Goal: Transaction & Acquisition: Purchase product/service

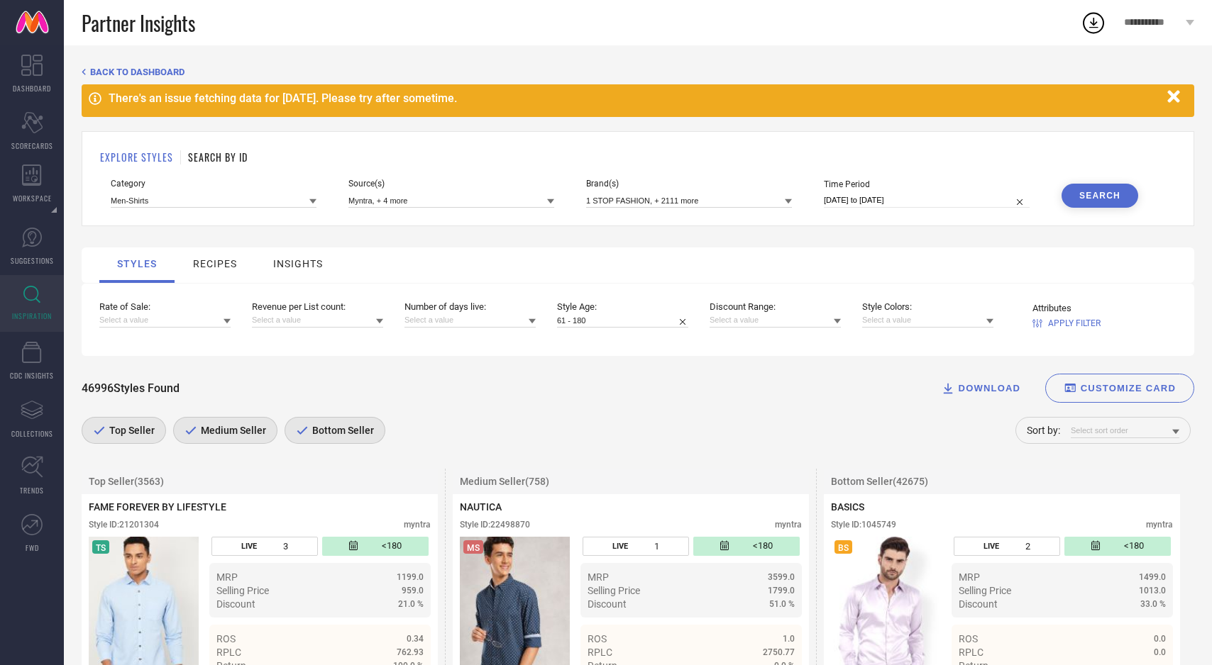
click at [1077, 326] on span "APPLY FILTER" at bounding box center [1074, 324] width 52 height 10
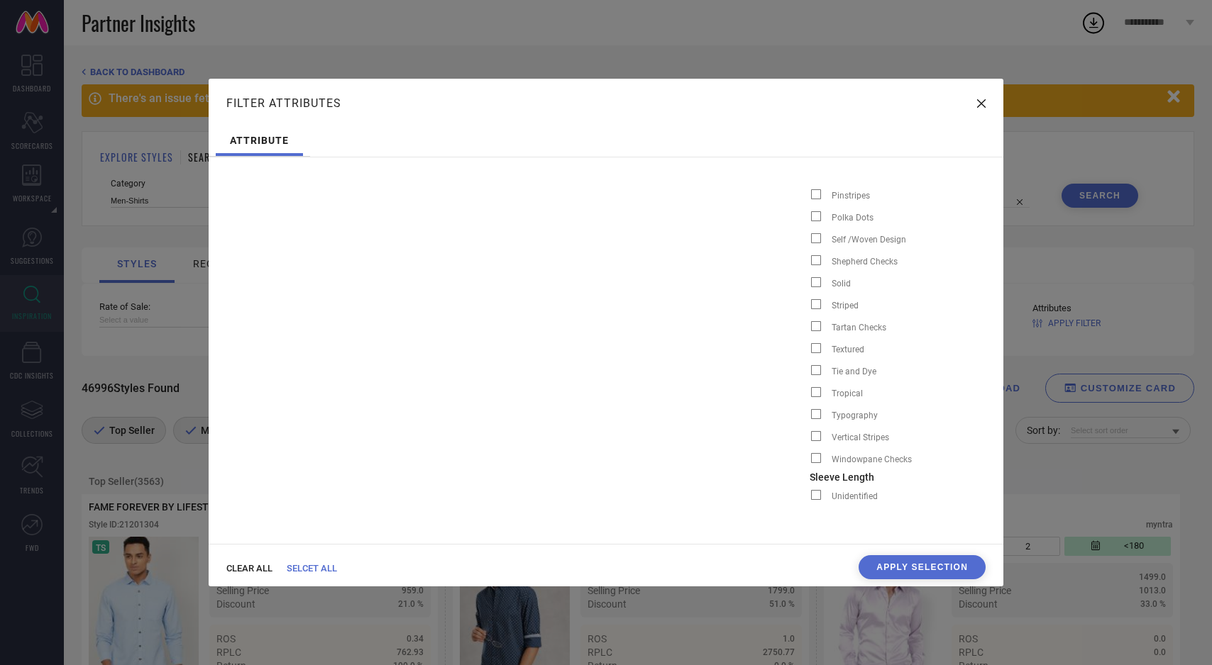
scroll to position [0, 3117]
click at [800, 282] on span at bounding box center [805, 282] width 10 height 10
click at [799, 287] on input "Solid" at bounding box center [799, 287] width 0 height 0
click at [921, 562] on button "Apply Selection" at bounding box center [921, 567] width 127 height 24
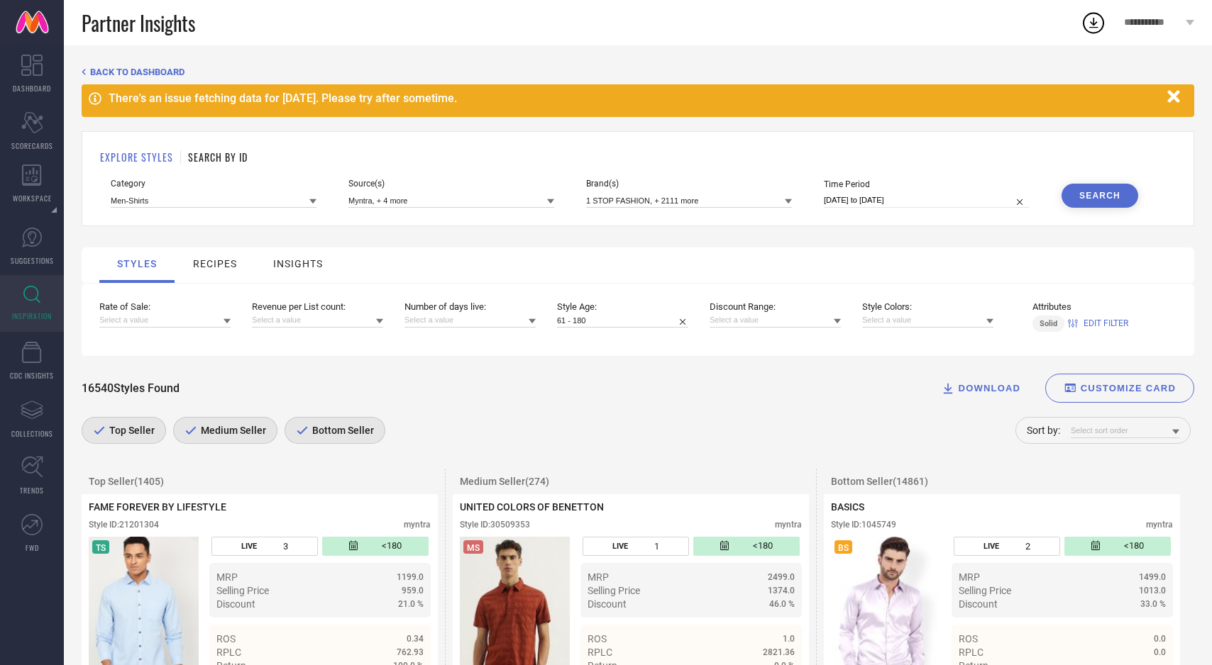
click at [359, 434] on span "Bottom Seller" at bounding box center [341, 430] width 65 height 11
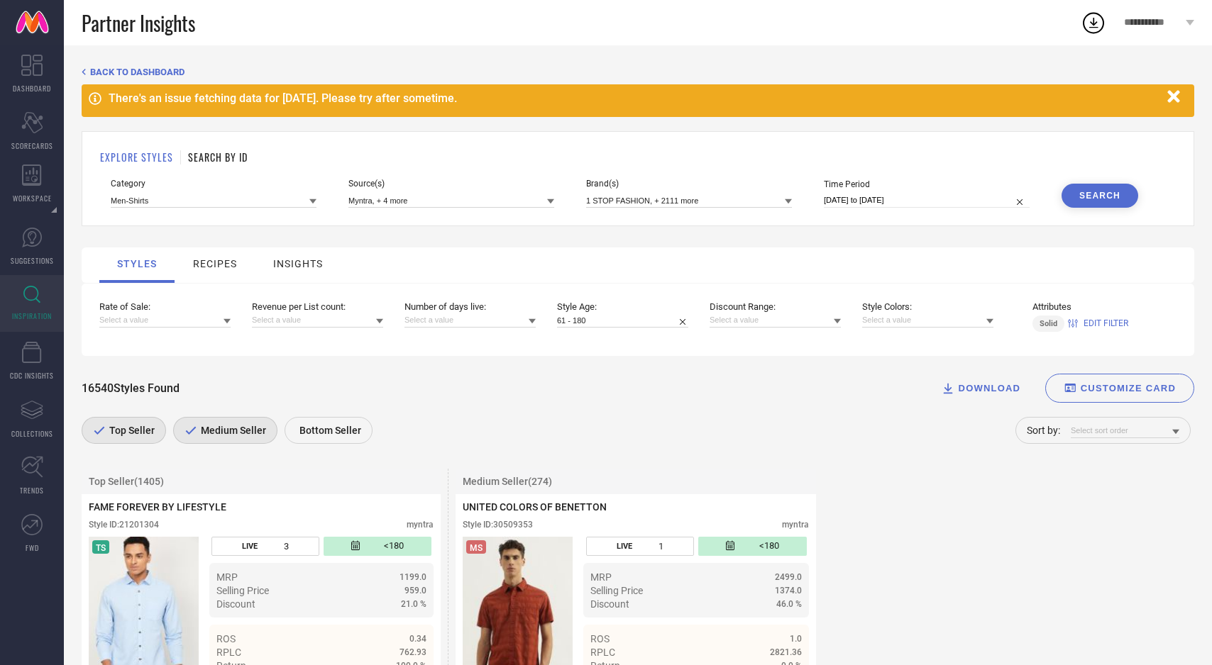
click at [237, 435] on span "Medium Seller" at bounding box center [231, 430] width 69 height 11
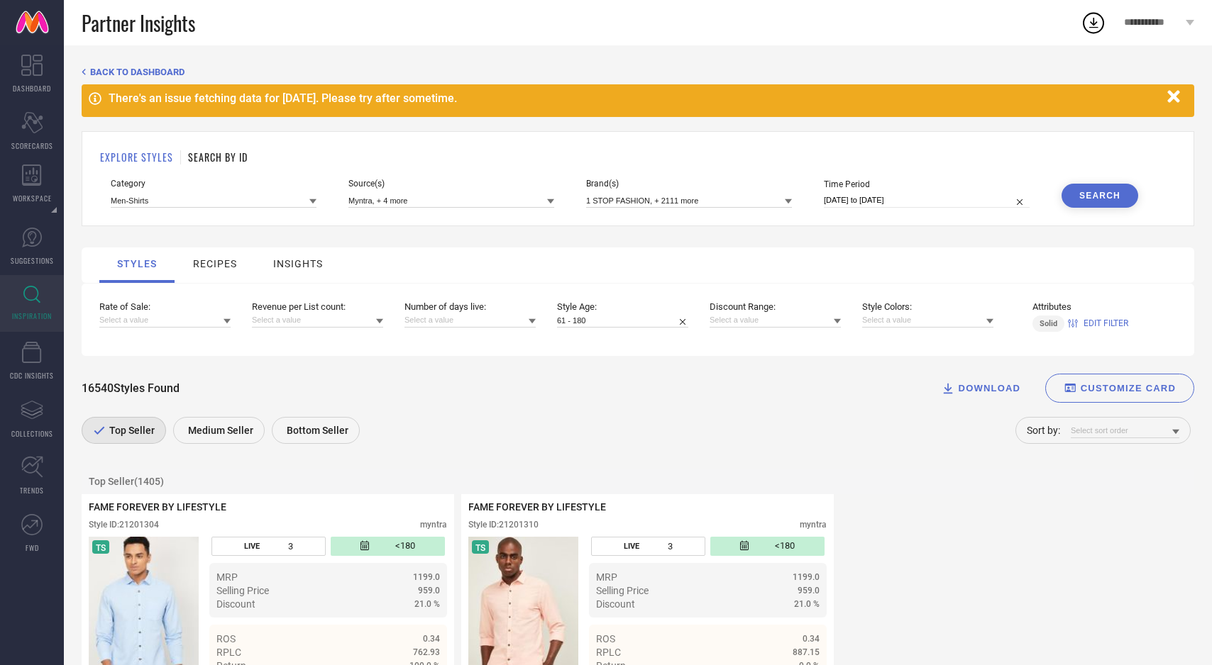
click at [224, 321] on icon at bounding box center [226, 321] width 7 height 5
click at [186, 411] on div "Greater than 5" at bounding box center [164, 412] width 131 height 24
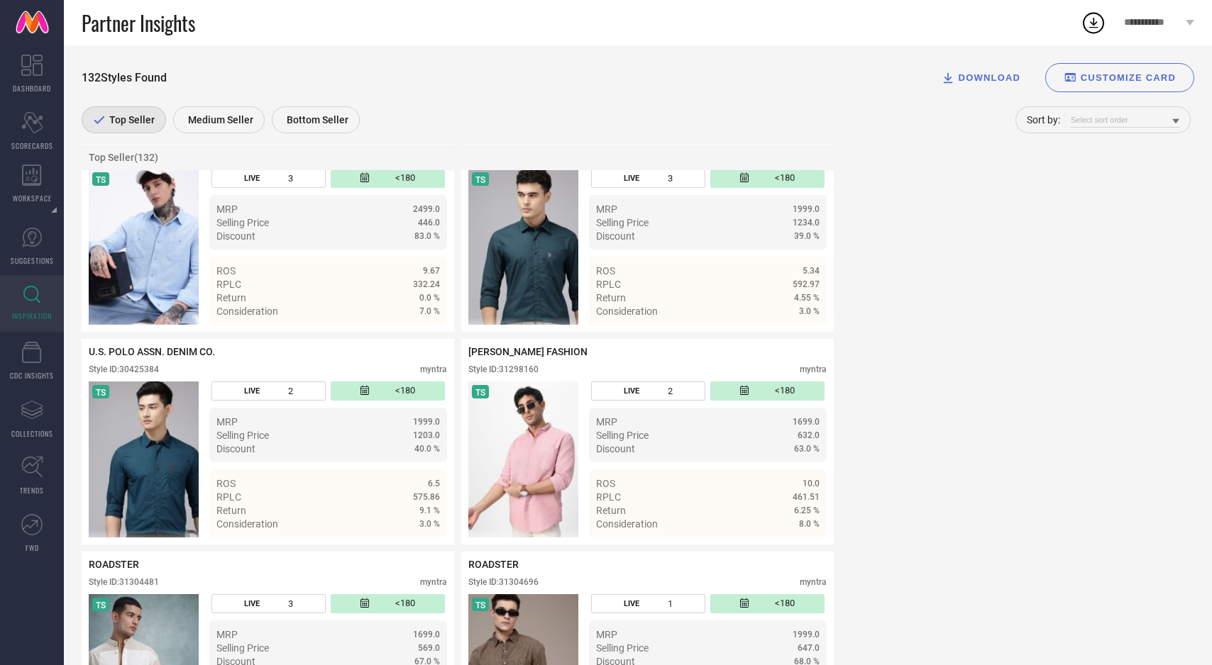
scroll to position [0, 0]
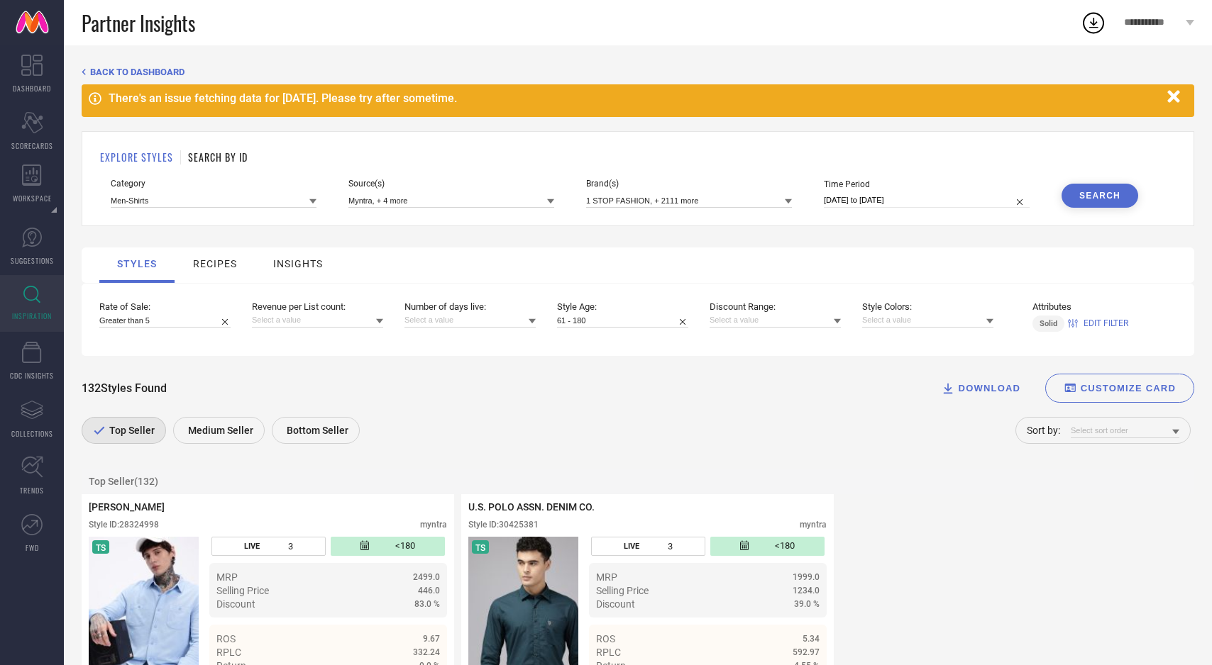
click at [1097, 321] on span "EDIT FILTER" at bounding box center [1105, 324] width 45 height 10
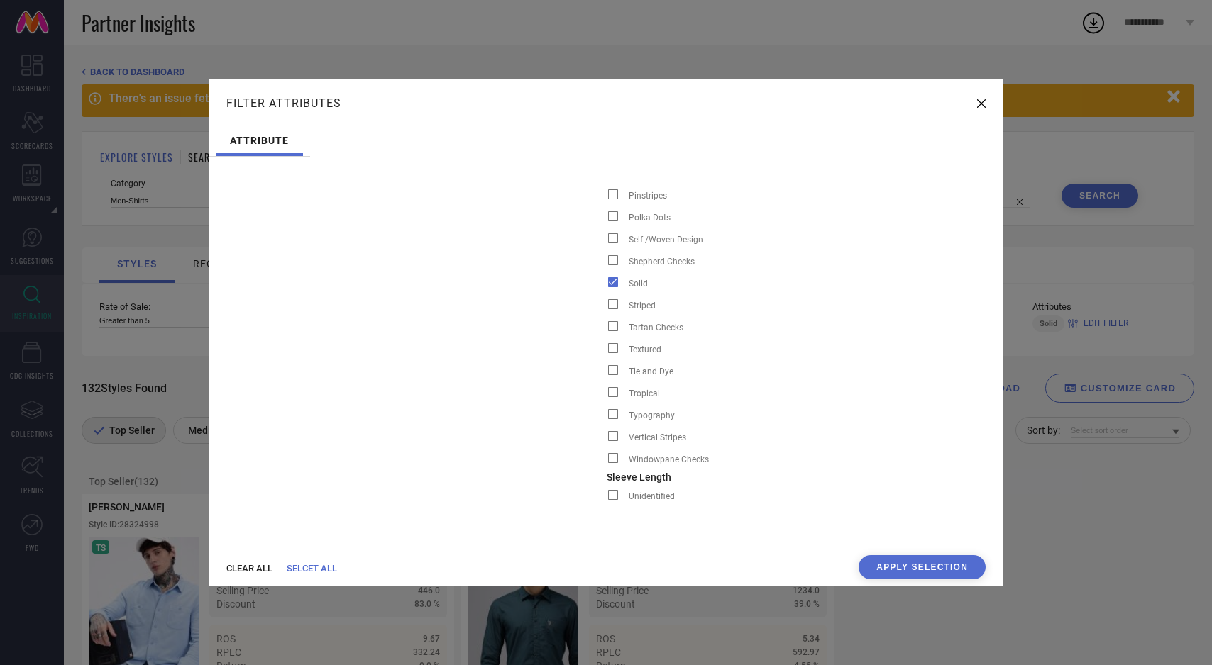
scroll to position [0, 3315]
click at [602, 240] on span at bounding box center [607, 238] width 10 height 10
click at [600, 243] on input "Self /Woven Design" at bounding box center [600, 243] width 0 height 0
click at [602, 349] on span at bounding box center [607, 348] width 10 height 10
click at [600, 353] on input "Textured" at bounding box center [600, 353] width 0 height 0
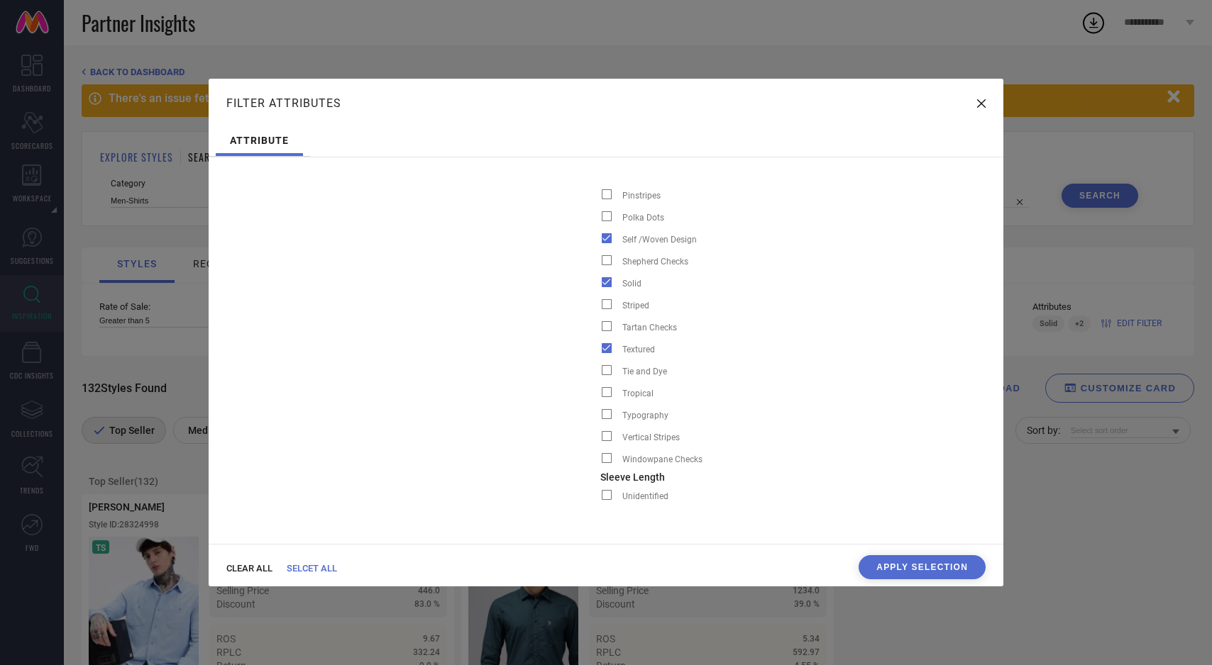
click at [883, 567] on button "Apply Selection" at bounding box center [921, 567] width 127 height 24
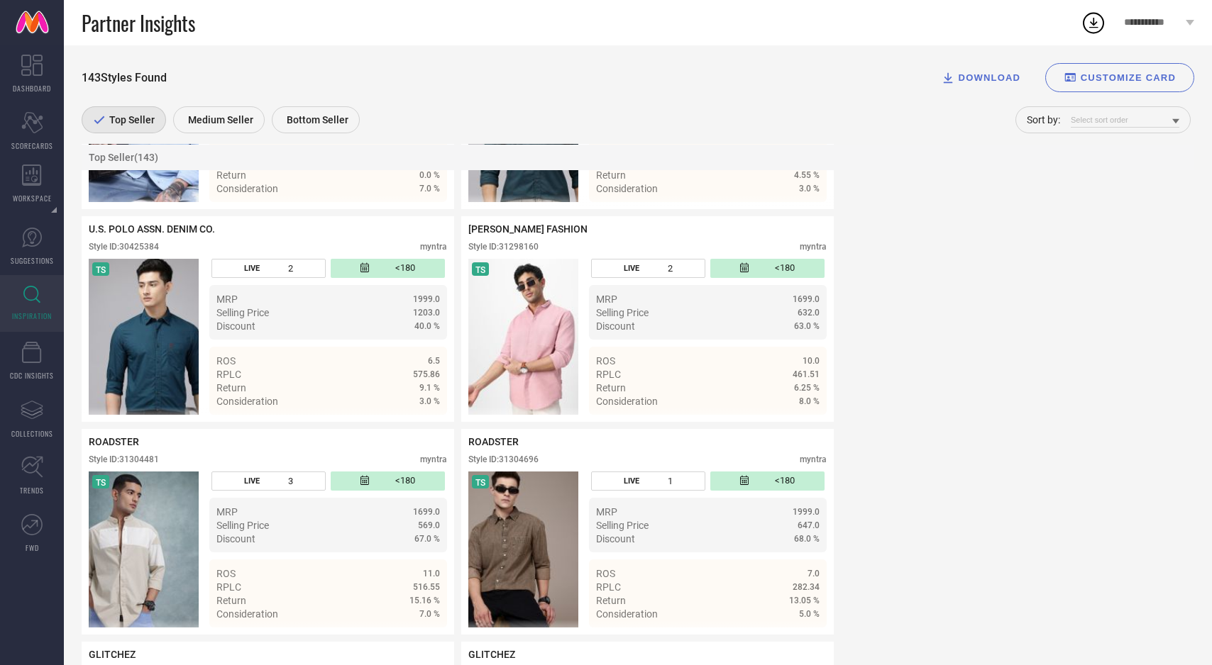
scroll to position [0, 0]
